Goal: Task Accomplishment & Management: Complete application form

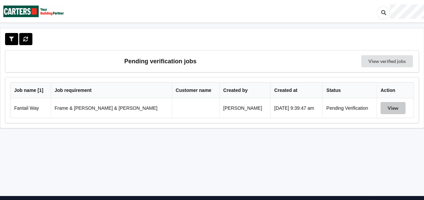
click at [393, 108] on button "View" at bounding box center [392, 108] width 25 height 12
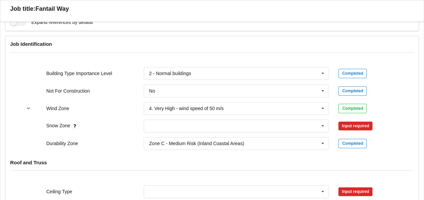
scroll to position [304, 0]
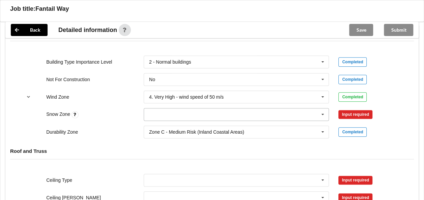
click at [324, 109] on icon at bounding box center [323, 115] width 10 height 12
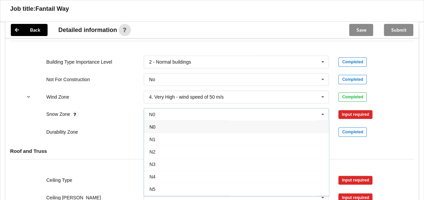
click at [165, 121] on div "N0" at bounding box center [236, 127] width 185 height 12
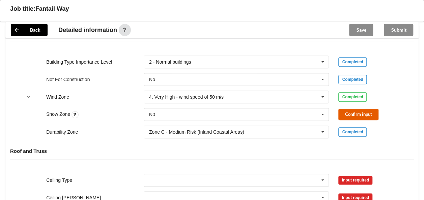
click at [354, 109] on button "Confirm input" at bounding box center [358, 114] width 40 height 11
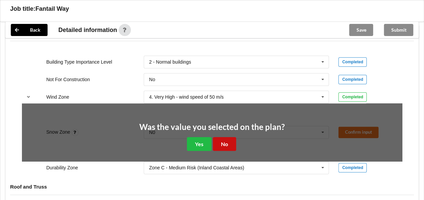
click at [228, 137] on button "No" at bounding box center [224, 144] width 23 height 14
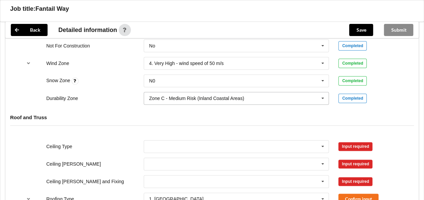
scroll to position [371, 0]
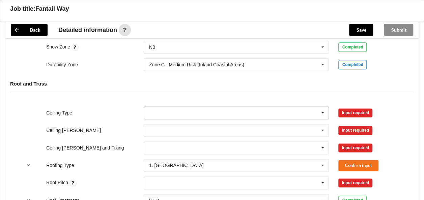
click at [322, 107] on icon at bounding box center [323, 113] width 10 height 12
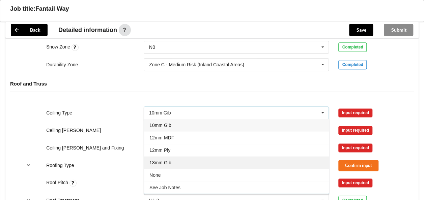
click at [175, 156] on div "13mm Gib" at bounding box center [236, 162] width 185 height 12
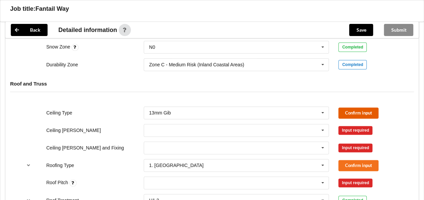
click at [352, 108] on button "Confirm input" at bounding box center [358, 113] width 40 height 11
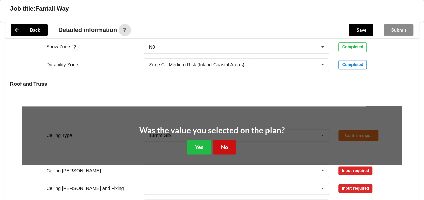
click at [228, 140] on button "No" at bounding box center [224, 147] width 23 height 14
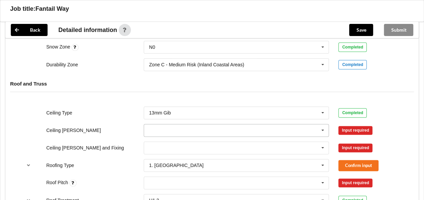
click at [322, 124] on icon at bounding box center [323, 130] width 10 height 12
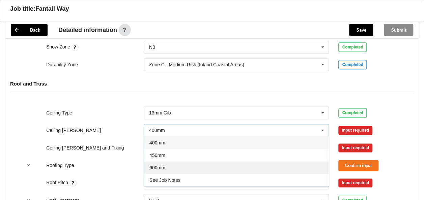
click at [179, 162] on div "600mm" at bounding box center [236, 168] width 185 height 12
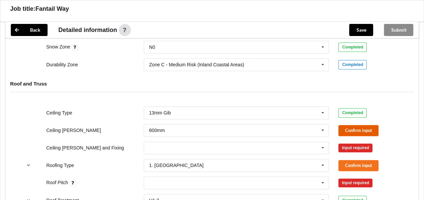
click at [349, 125] on button "Confirm input" at bounding box center [358, 130] width 40 height 11
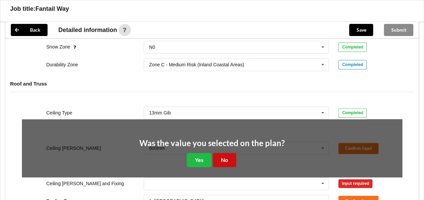
click at [223, 153] on button "No" at bounding box center [224, 160] width 23 height 14
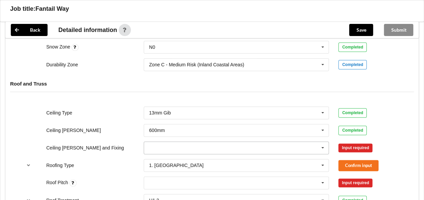
click at [324, 142] on icon at bounding box center [323, 148] width 10 height 12
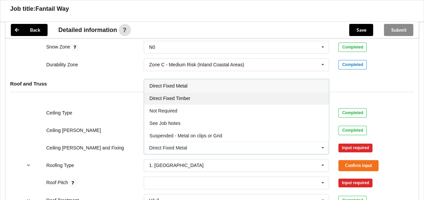
click at [184, 96] on span "Direct Fixed Timber" at bounding box center [169, 98] width 41 height 5
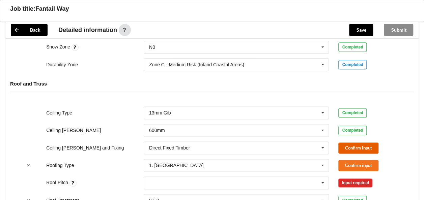
click at [355, 143] on button "Confirm input" at bounding box center [358, 148] width 40 height 11
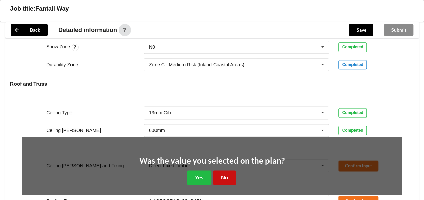
click at [225, 171] on button "No" at bounding box center [224, 178] width 23 height 14
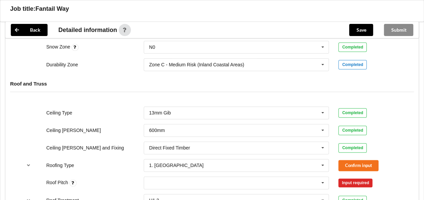
scroll to position [405, 0]
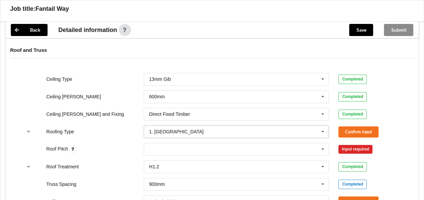
click at [323, 126] on icon at bounding box center [323, 132] width 10 height 12
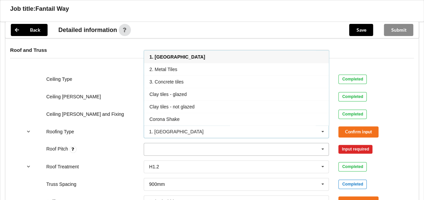
click at [269, 143] on div "None" at bounding box center [236, 149] width 185 height 13
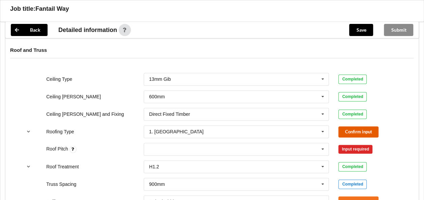
click at [351, 126] on button "Confirm input" at bounding box center [358, 131] width 40 height 11
click at [321, 143] on icon at bounding box center [323, 149] width 10 height 12
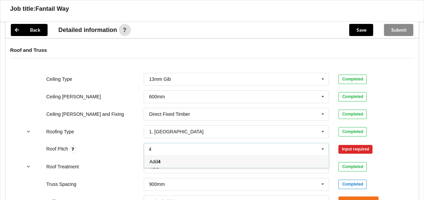
type input "4"
click at [355, 145] on div "Input required" at bounding box center [355, 149] width 34 height 9
click at [208, 143] on div "4 None" at bounding box center [236, 149] width 185 height 13
type input "4"
click at [158, 159] on span "Add 4" at bounding box center [154, 161] width 11 height 5
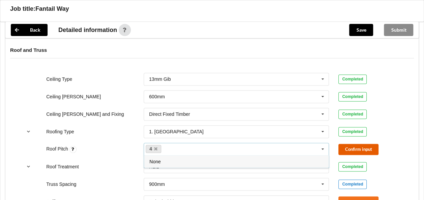
click at [358, 144] on button "Confirm input" at bounding box center [358, 149] width 40 height 11
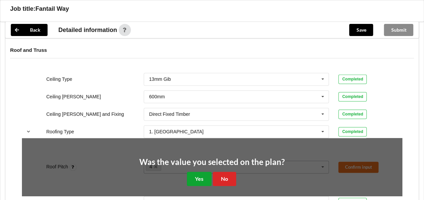
click at [204, 172] on button "Yes" at bounding box center [199, 179] width 25 height 14
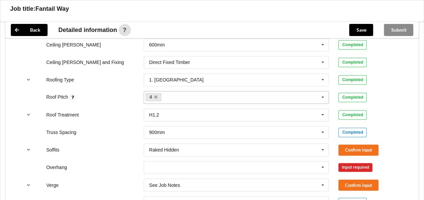
scroll to position [472, 0]
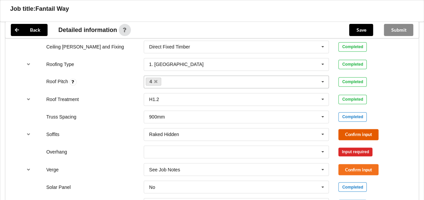
click at [352, 129] on button "Confirm input" at bounding box center [358, 134] width 40 height 11
click at [27, 132] on icon "reference-toggle" at bounding box center [29, 134] width 6 height 4
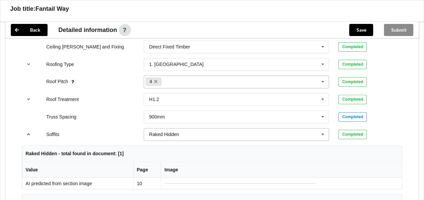
scroll to position [540, 0]
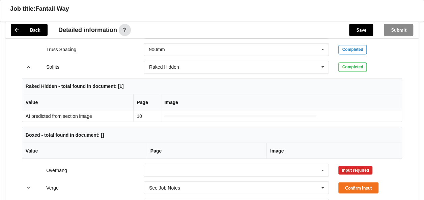
click at [28, 65] on icon "reference-toggle" at bounding box center [29, 67] width 6 height 4
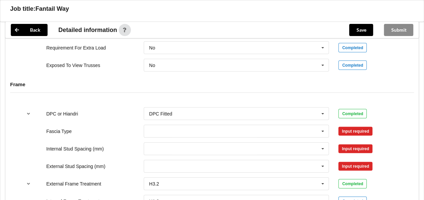
scroll to position [675, 0]
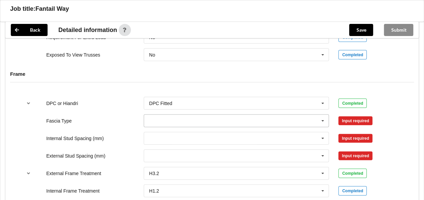
click at [323, 115] on icon at bounding box center [323, 121] width 10 height 12
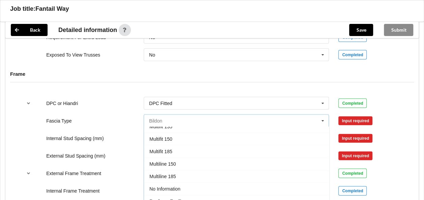
scroll to position [202, 0]
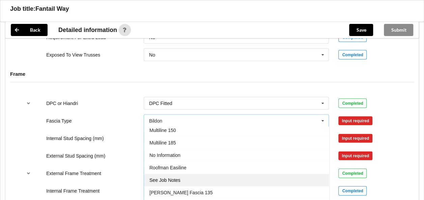
click at [177, 178] on span "See Job Notes" at bounding box center [164, 180] width 31 height 5
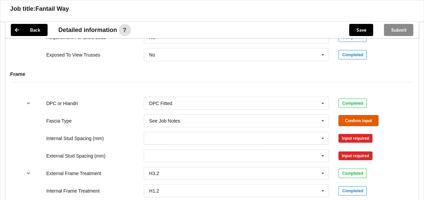
click at [355, 115] on button "Confirm input" at bounding box center [358, 120] width 40 height 11
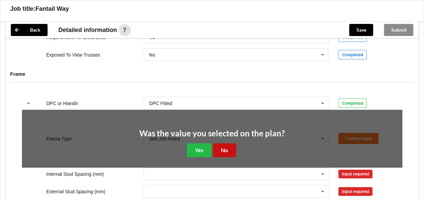
click at [232, 144] on button "No" at bounding box center [224, 151] width 23 height 14
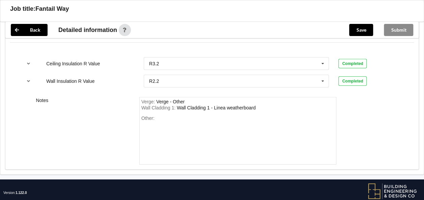
scroll to position [955, 0]
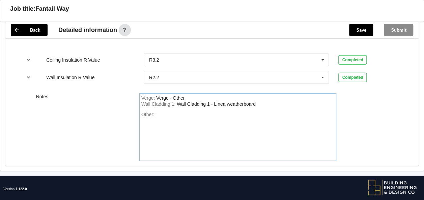
click at [165, 112] on div "Other:" at bounding box center [237, 135] width 193 height 47
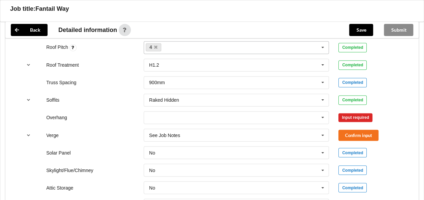
scroll to position [516, 0]
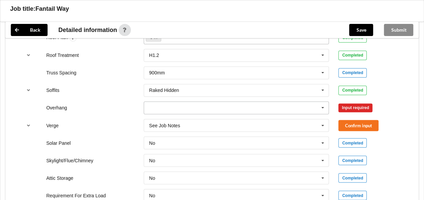
click at [322, 102] on icon at bounding box center [323, 108] width 10 height 12
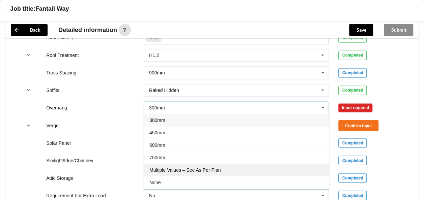
click at [221, 164] on div "Multiple Values – See As Per Plan" at bounding box center [236, 170] width 185 height 12
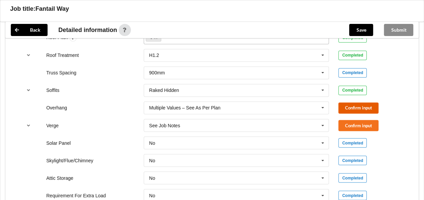
click at [351, 103] on button "Confirm input" at bounding box center [358, 108] width 40 height 11
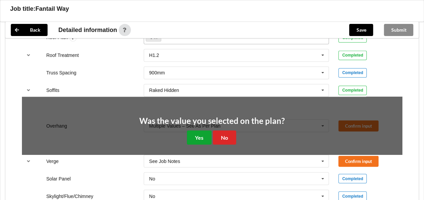
click at [206, 131] on button "Yes" at bounding box center [199, 138] width 25 height 14
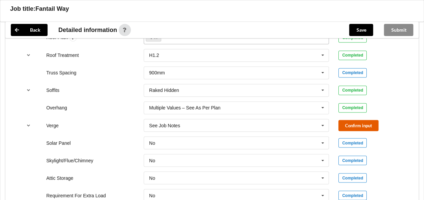
click at [350, 120] on button "Confirm input" at bounding box center [358, 125] width 40 height 11
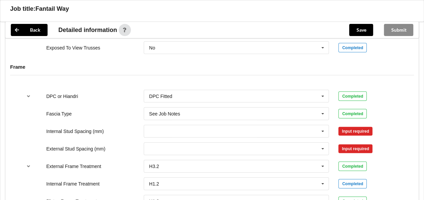
scroll to position [685, 0]
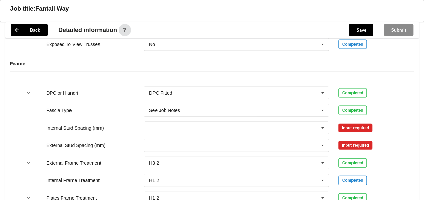
click at [323, 122] on icon at bounding box center [323, 128] width 10 height 12
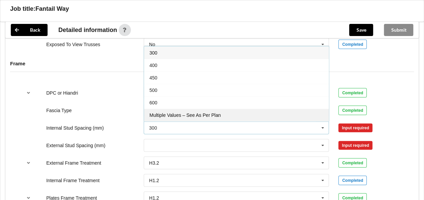
click at [227, 109] on div "Multiple Values – See As Per Plan" at bounding box center [236, 115] width 185 height 12
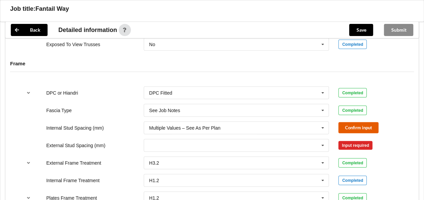
click at [348, 122] on button "Confirm input" at bounding box center [358, 127] width 40 height 11
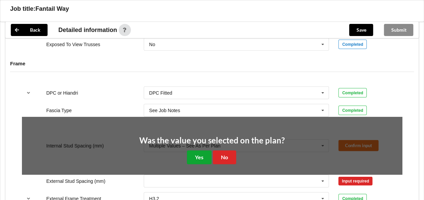
click at [203, 151] on button "Yes" at bounding box center [199, 158] width 25 height 14
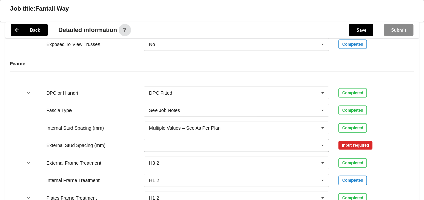
click at [322, 140] on icon at bounding box center [323, 146] width 10 height 12
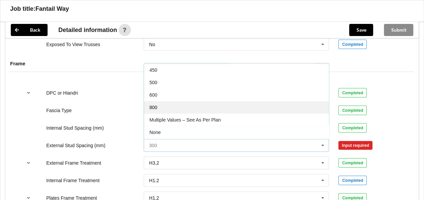
scroll to position [36, 0]
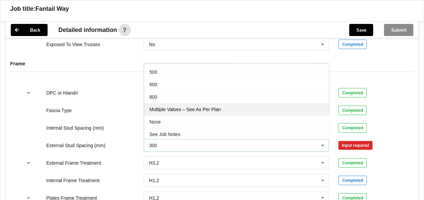
click at [212, 107] on span "Multiple Values – See As Per Plan" at bounding box center [184, 109] width 71 height 5
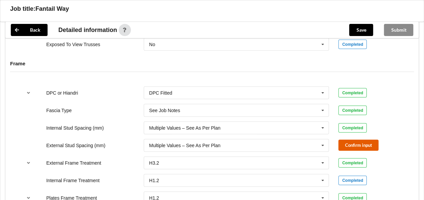
click at [353, 140] on button "Confirm input" at bounding box center [358, 145] width 40 height 11
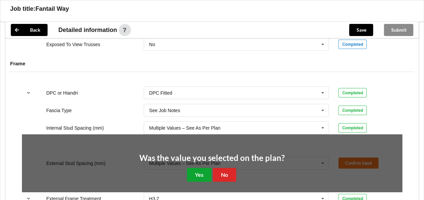
click at [200, 168] on button "Yes" at bounding box center [199, 175] width 25 height 14
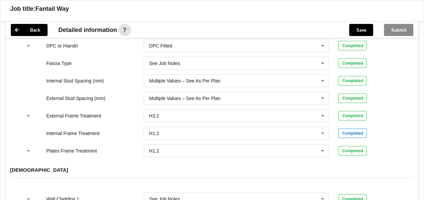
scroll to position [752, 0]
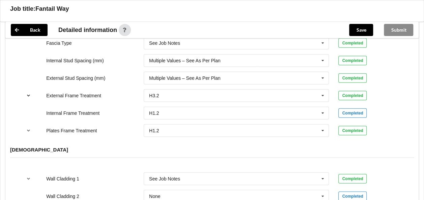
click at [28, 93] on icon "reference-toggle" at bounding box center [29, 95] width 6 height 4
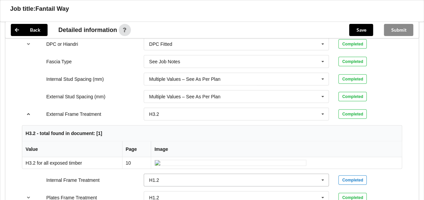
scroll to position [719, 0]
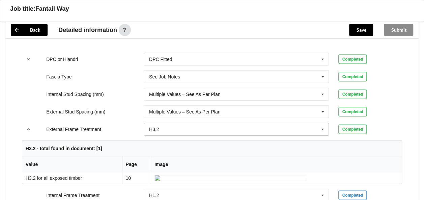
click at [322, 123] on icon at bounding box center [323, 129] width 10 height 12
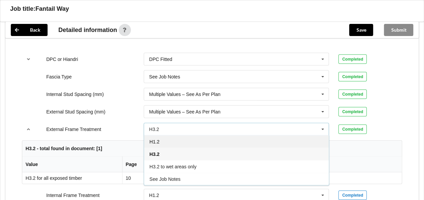
click at [179, 136] on div "H1.2" at bounding box center [236, 142] width 185 height 12
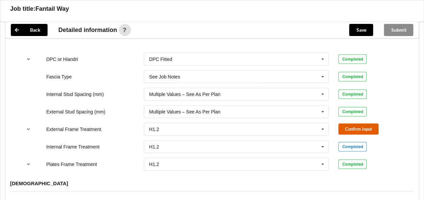
click at [353, 124] on button "Confirm input" at bounding box center [358, 129] width 40 height 11
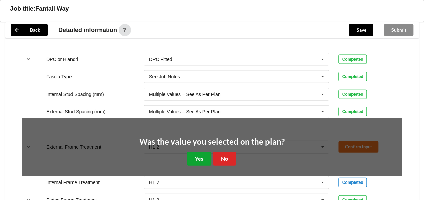
click at [201, 152] on button "Yes" at bounding box center [199, 159] width 25 height 14
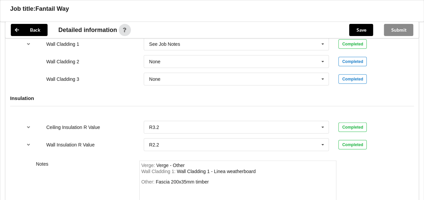
scroll to position [921, 0]
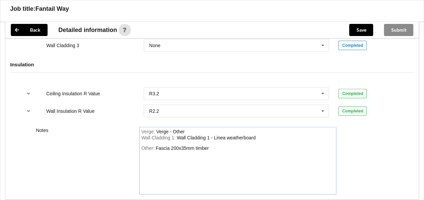
click at [219, 146] on div "Other: Fascia 200x35mm timber" at bounding box center [237, 169] width 193 height 47
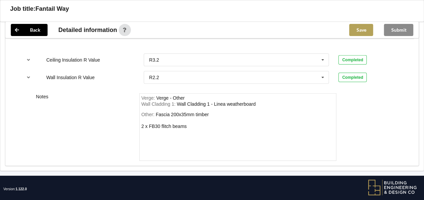
click at [361, 29] on button "Save" at bounding box center [361, 30] width 24 height 12
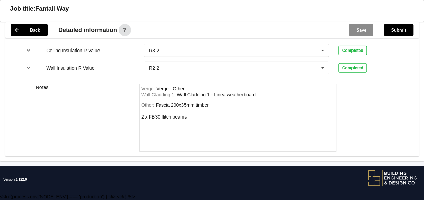
scroll to position [924, 0]
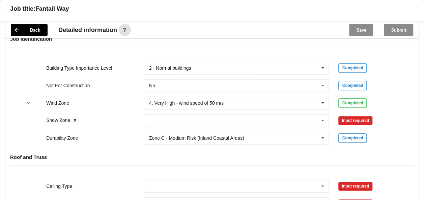
scroll to position [304, 0]
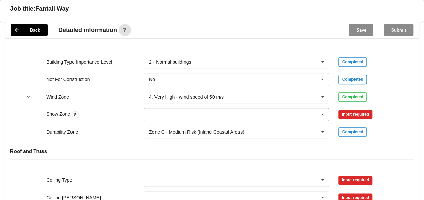
click at [322, 109] on icon at bounding box center [323, 115] width 10 height 12
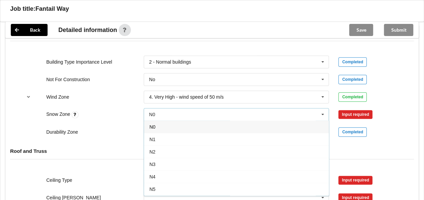
click at [168, 121] on div "N0" at bounding box center [236, 127] width 185 height 12
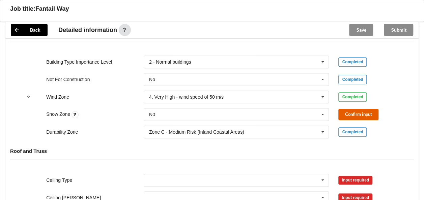
click at [349, 109] on button "Confirm input" at bounding box center [358, 114] width 40 height 11
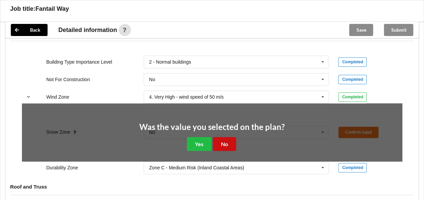
click at [229, 137] on button "No" at bounding box center [224, 144] width 23 height 14
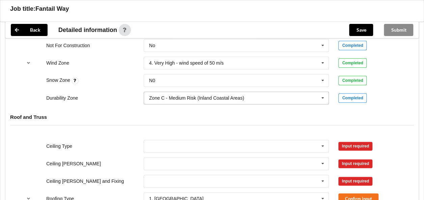
scroll to position [371, 0]
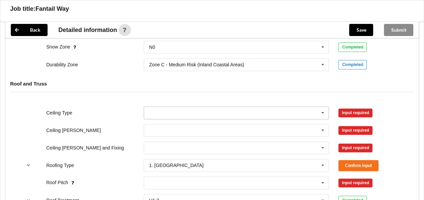
click at [324, 107] on icon at bounding box center [323, 113] width 10 height 12
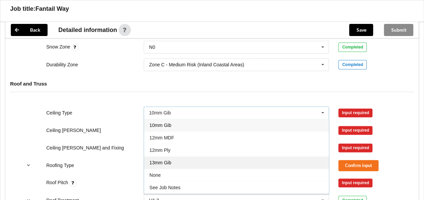
click at [171, 156] on div "13mm Gib" at bounding box center [236, 162] width 185 height 12
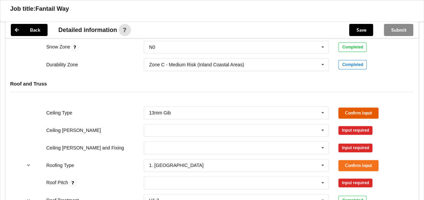
click at [358, 108] on button "Confirm input" at bounding box center [358, 113] width 40 height 11
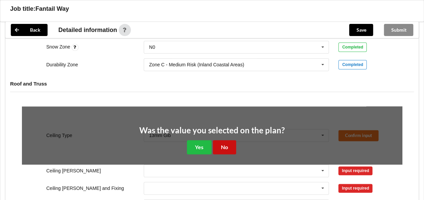
click at [227, 140] on button "No" at bounding box center [224, 147] width 23 height 14
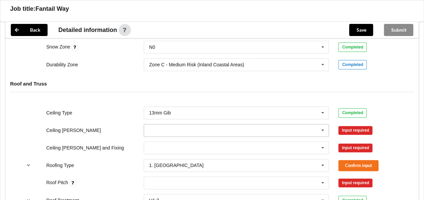
click at [323, 124] on icon at bounding box center [323, 130] width 10 height 12
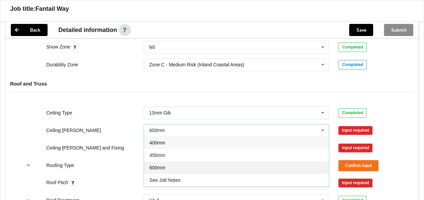
click at [175, 162] on div "600mm" at bounding box center [236, 168] width 185 height 12
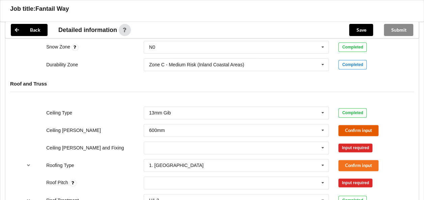
click at [355, 125] on button "Confirm input" at bounding box center [358, 130] width 40 height 11
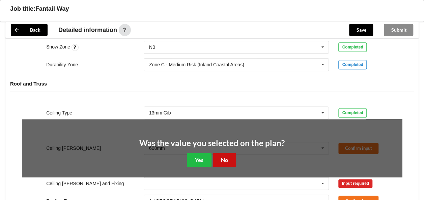
click at [227, 153] on button "No" at bounding box center [224, 160] width 23 height 14
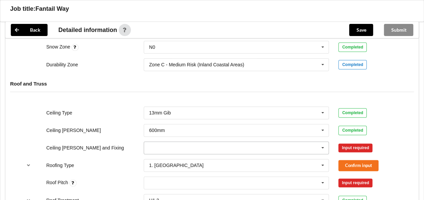
click at [323, 142] on icon at bounding box center [323, 148] width 10 height 12
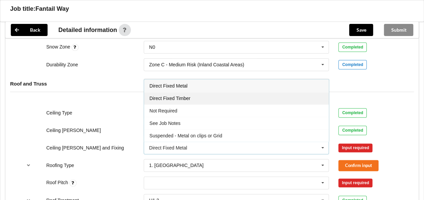
click at [188, 96] on span "Direct Fixed Timber" at bounding box center [169, 98] width 41 height 5
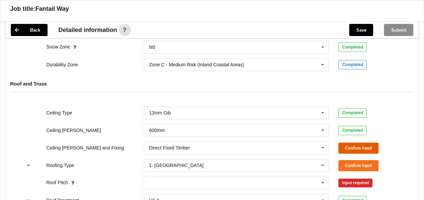
click at [349, 143] on button "Confirm input" at bounding box center [358, 148] width 40 height 11
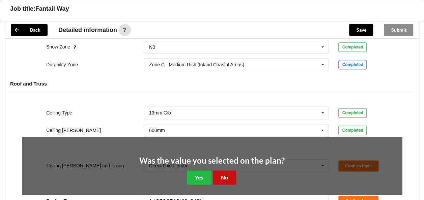
click at [226, 171] on button "No" at bounding box center [224, 178] width 23 height 14
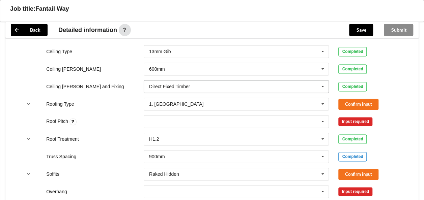
scroll to position [438, 0]
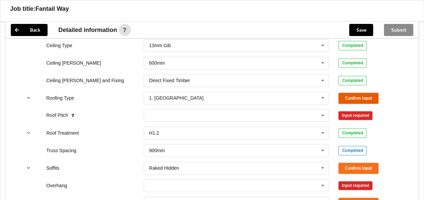
click at [351, 93] on button "Confirm input" at bounding box center [358, 98] width 40 height 11
click at [216, 112] on div "None" at bounding box center [236, 115] width 185 height 13
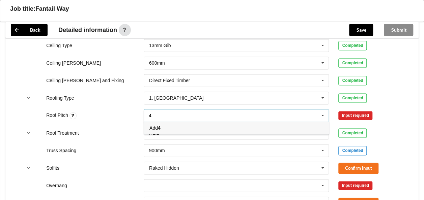
type input "4"
click at [166, 122] on div "Add 4" at bounding box center [236, 128] width 185 height 12
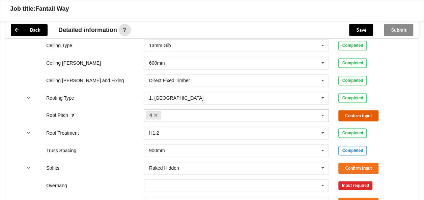
click at [353, 110] on button "Confirm input" at bounding box center [358, 115] width 40 height 11
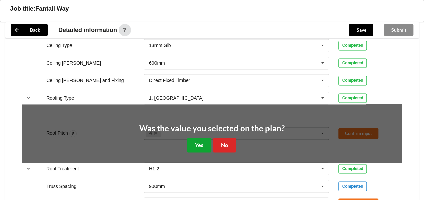
click at [204, 138] on button "Yes" at bounding box center [199, 145] width 25 height 14
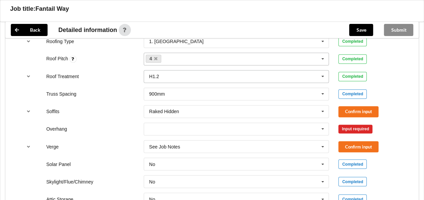
scroll to position [506, 0]
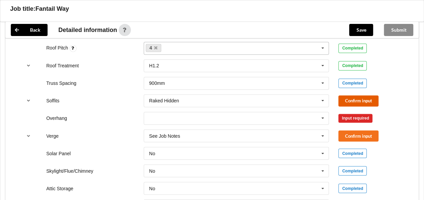
click at [348, 95] on button "Confirm input" at bounding box center [358, 100] width 40 height 11
click at [321, 112] on icon at bounding box center [323, 118] width 10 height 12
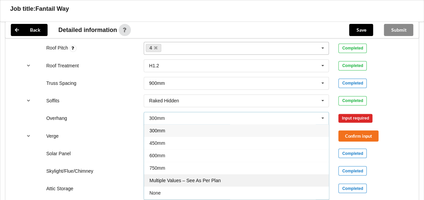
click at [221, 174] on div "Multiple Values – See As Per Plan" at bounding box center [236, 180] width 185 height 12
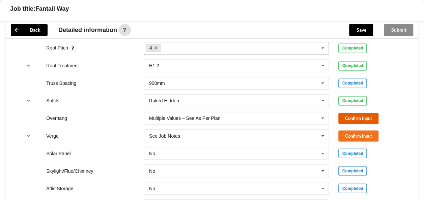
click at [352, 113] on button "Confirm input" at bounding box center [358, 118] width 40 height 11
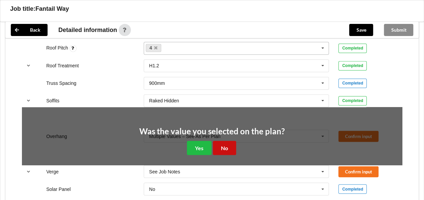
click at [225, 141] on button "No" at bounding box center [224, 148] width 23 height 14
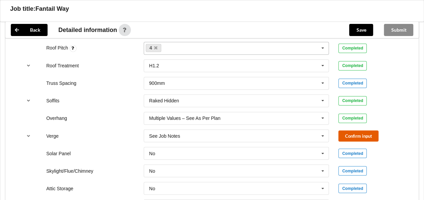
click at [352, 131] on button "Confirm input" at bounding box center [358, 136] width 40 height 11
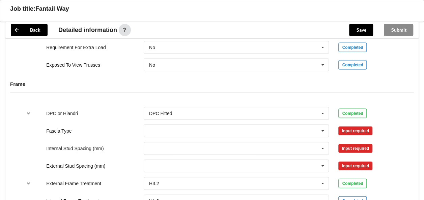
scroll to position [675, 0]
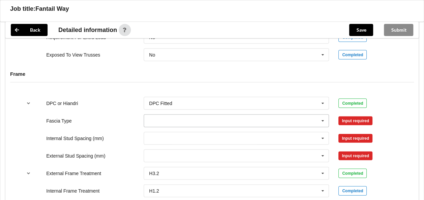
click at [322, 115] on icon at bounding box center [323, 121] width 10 height 12
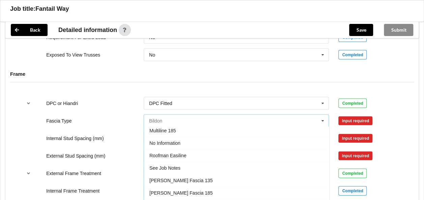
scroll to position [221, 0]
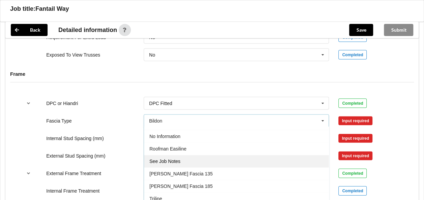
click at [181, 155] on div "See Job Notes" at bounding box center [236, 161] width 185 height 12
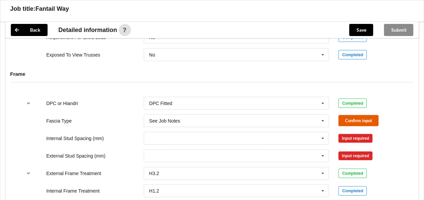
click at [349, 115] on button "Confirm input" at bounding box center [358, 120] width 40 height 11
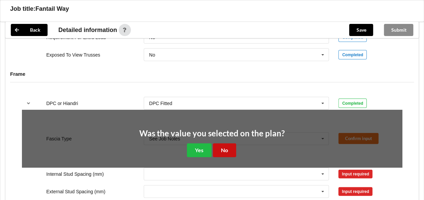
click at [225, 144] on button "No" at bounding box center [224, 151] width 23 height 14
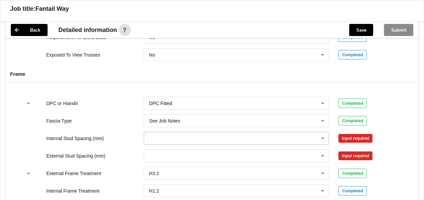
click at [322, 133] on icon at bounding box center [323, 139] width 10 height 12
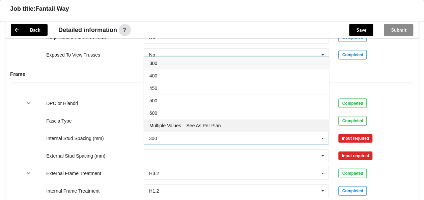
click at [222, 119] on div "Multiple Values – See As Per Plan" at bounding box center [236, 125] width 185 height 12
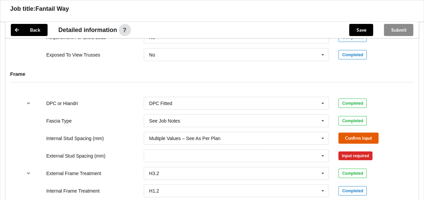
click at [349, 133] on button "Confirm input" at bounding box center [358, 138] width 40 height 11
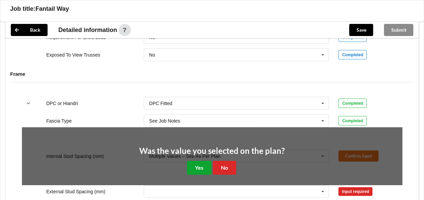
click at [200, 161] on button "Yes" at bounding box center [199, 168] width 25 height 14
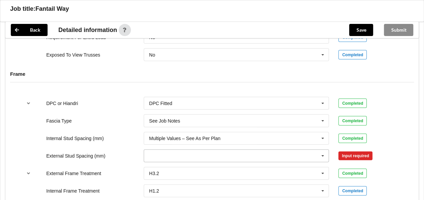
click at [323, 150] on icon at bounding box center [323, 156] width 10 height 12
click at [243, 169] on input "text" at bounding box center [236, 174] width 185 height 12
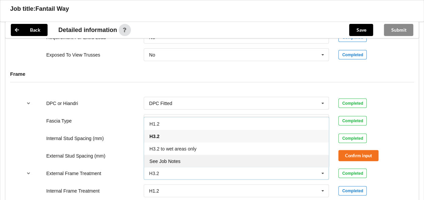
click at [184, 155] on div "See Job Notes" at bounding box center [236, 161] width 185 height 12
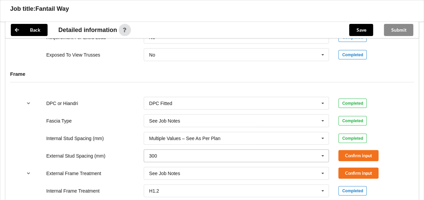
click at [323, 150] on icon at bounding box center [323, 156] width 10 height 12
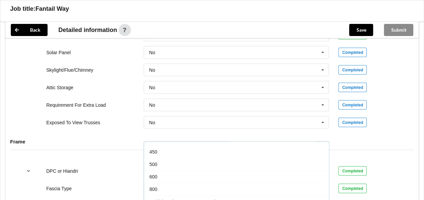
scroll to position [36, 0]
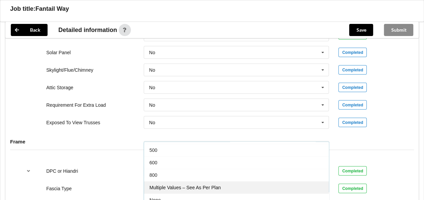
click at [212, 185] on span "Multiple Values – See As Per Plan" at bounding box center [184, 187] width 71 height 5
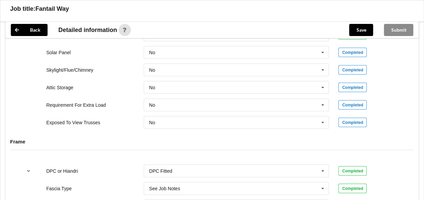
scroll to position [722, 0]
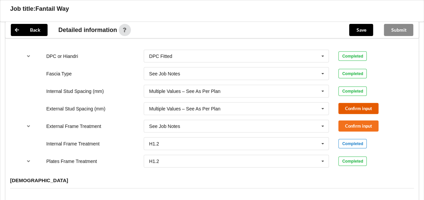
click at [352, 103] on button "Confirm input" at bounding box center [358, 108] width 40 height 11
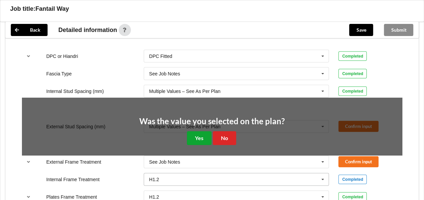
drag, startPoint x: 192, startPoint y: 131, endPoint x: 203, endPoint y: 131, distance: 10.8
click at [194, 132] on button "Yes" at bounding box center [199, 139] width 25 height 14
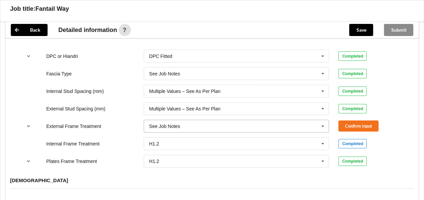
click at [323, 120] on icon at bounding box center [323, 126] width 10 height 12
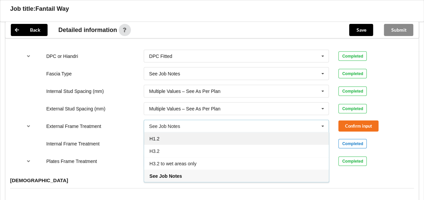
click at [172, 133] on div "H1.2" at bounding box center [236, 139] width 185 height 12
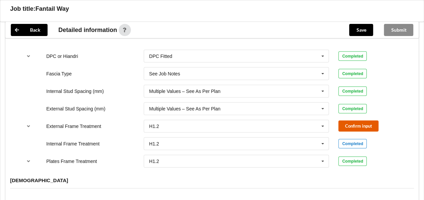
click at [353, 121] on button "Confirm input" at bounding box center [358, 126] width 40 height 11
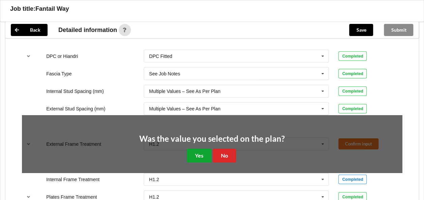
click at [204, 149] on button "Yes" at bounding box center [199, 156] width 25 height 14
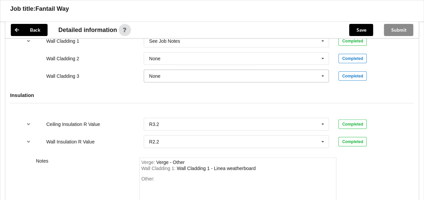
scroll to position [924, 0]
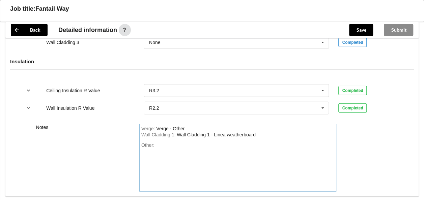
click at [167, 143] on div "Other:" at bounding box center [237, 166] width 193 height 47
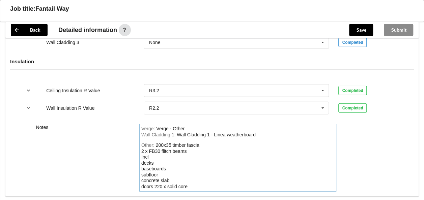
click at [163, 177] on div "200x35 timber fascia 2 x FB30 flitch beams Incl decks baseboards subfloor concr…" at bounding box center [170, 166] width 58 height 47
click at [196, 177] on div "Other: 200x35 timber fascia 2 x FB30 flitch beams Incl decks baseboards subfloo…" at bounding box center [237, 166] width 193 height 47
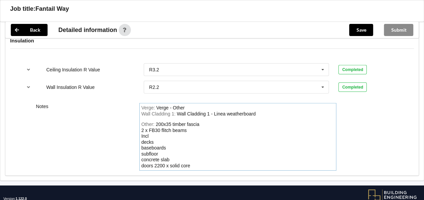
scroll to position [955, 0]
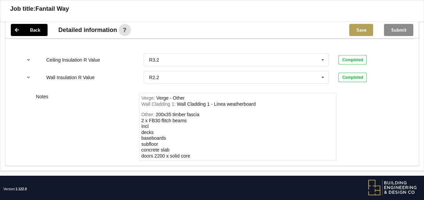
click at [360, 29] on button "Save" at bounding box center [361, 30] width 24 height 12
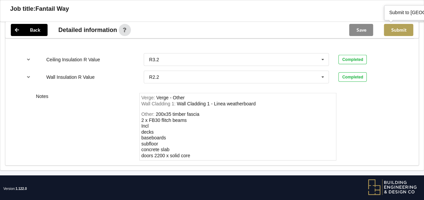
click at [400, 29] on button "Submit" at bounding box center [398, 30] width 29 height 12
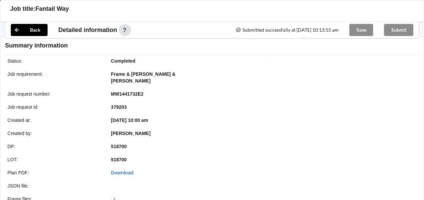
scroll to position [924, 0]
